Goal: Transaction & Acquisition: Download file/media

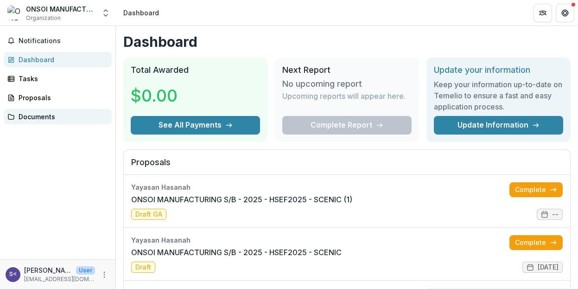
click at [53, 113] on div "Documents" at bounding box center [62, 117] width 86 height 10
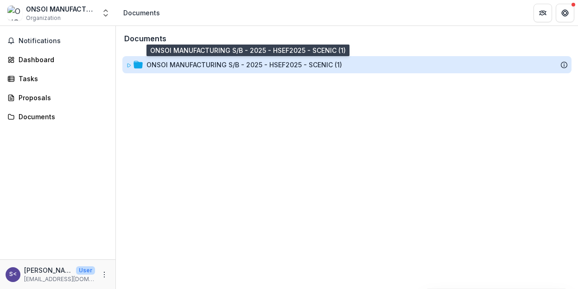
click at [237, 65] on div "ONSOI MANUFACTURING S/B - 2025 - HSEF2025 - SCENIC (1)" at bounding box center [245, 65] width 196 height 10
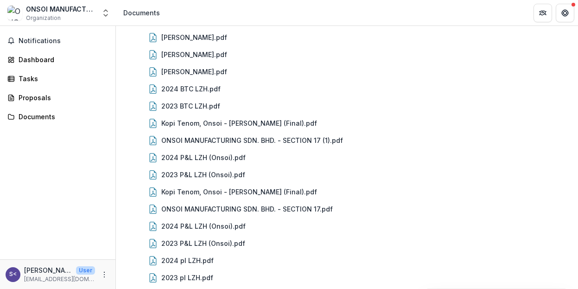
scroll to position [151, 0]
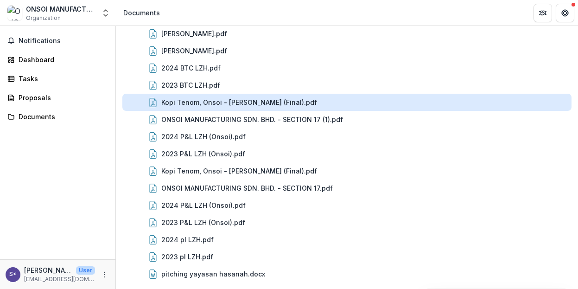
click at [246, 104] on div "Kopi Tenom, Onsoi - [PERSON_NAME] (Final).pdf" at bounding box center [239, 102] width 156 height 10
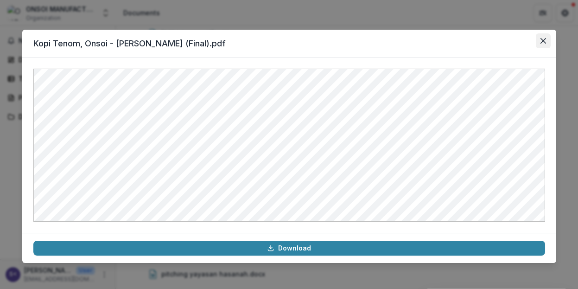
click at [543, 41] on icon "Close" at bounding box center [543, 41] width 6 height 6
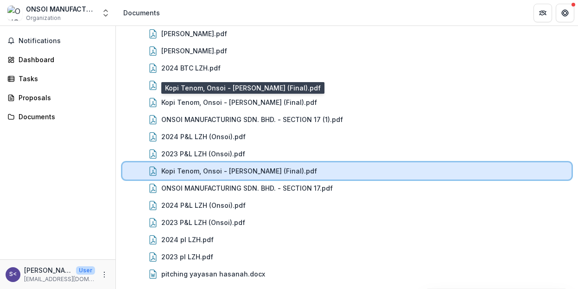
click at [299, 167] on div "Kopi Tenom, Onsoi - Sharon (Final).pdf" at bounding box center [364, 171] width 407 height 10
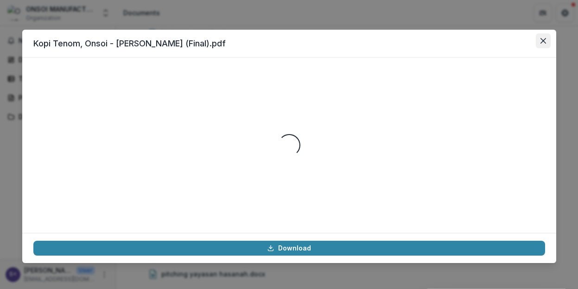
click at [545, 38] on icon "Close" at bounding box center [544, 41] width 6 height 6
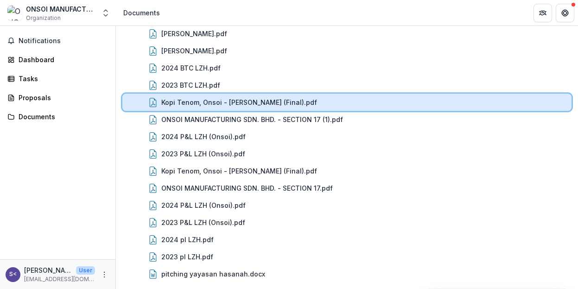
click at [307, 110] on div "Kopi Tenom, Onsoi - Sharon (Final).pdf" at bounding box center [346, 102] width 449 height 17
